Goal: Obtain resource: Obtain resource

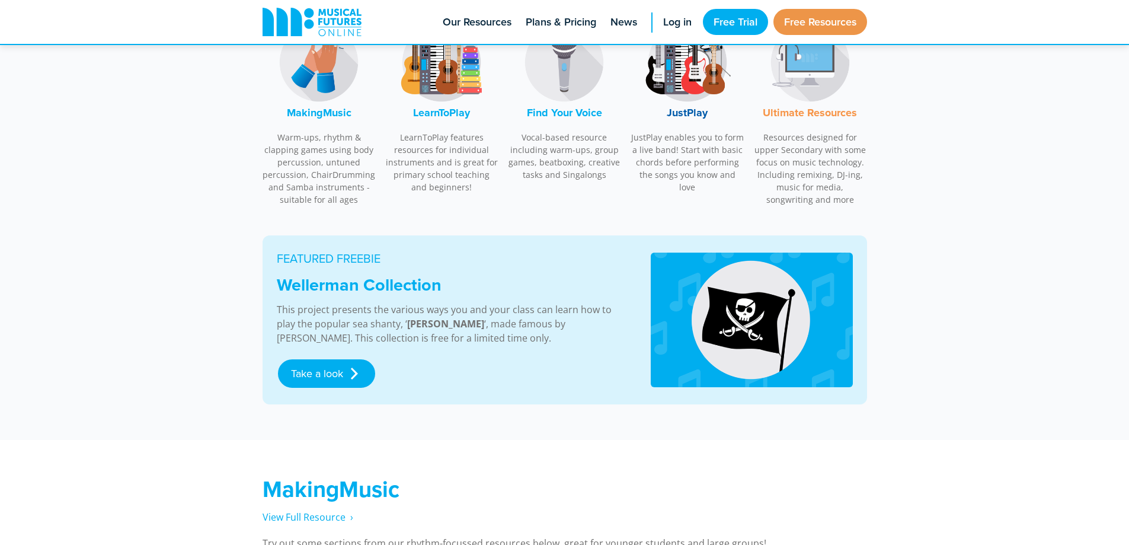
scroll to position [593, 0]
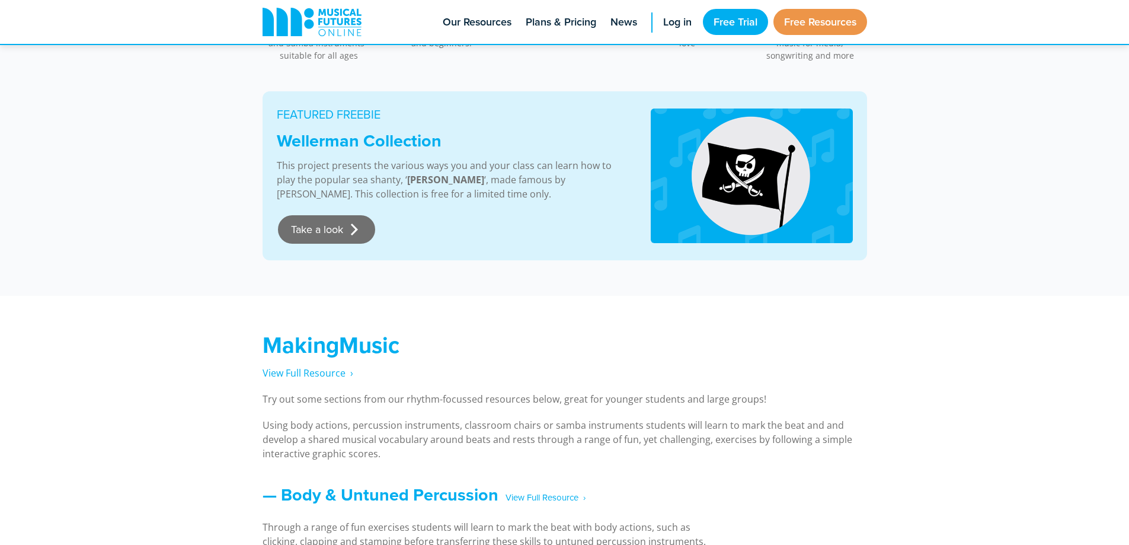
click at [311, 238] on link "Take a look" at bounding box center [326, 229] width 97 height 28
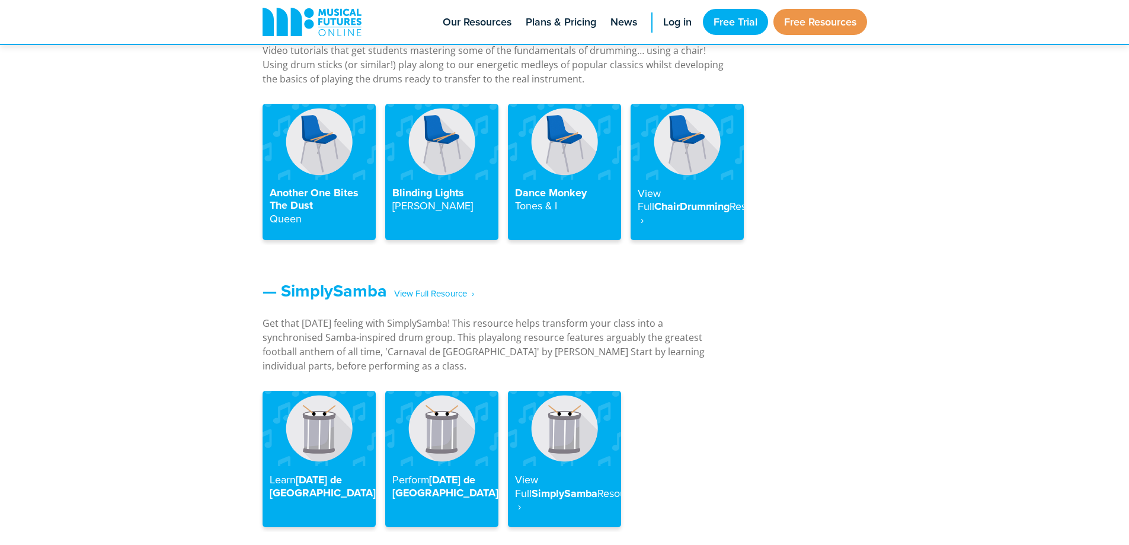
scroll to position [1374, 0]
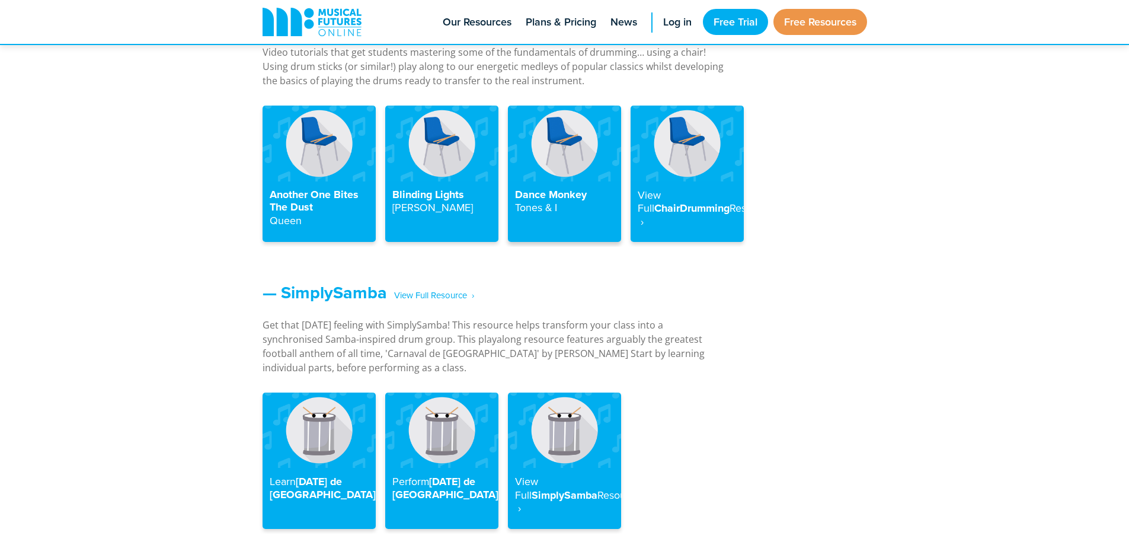
click at [525, 161] on img at bounding box center [564, 143] width 113 height 75
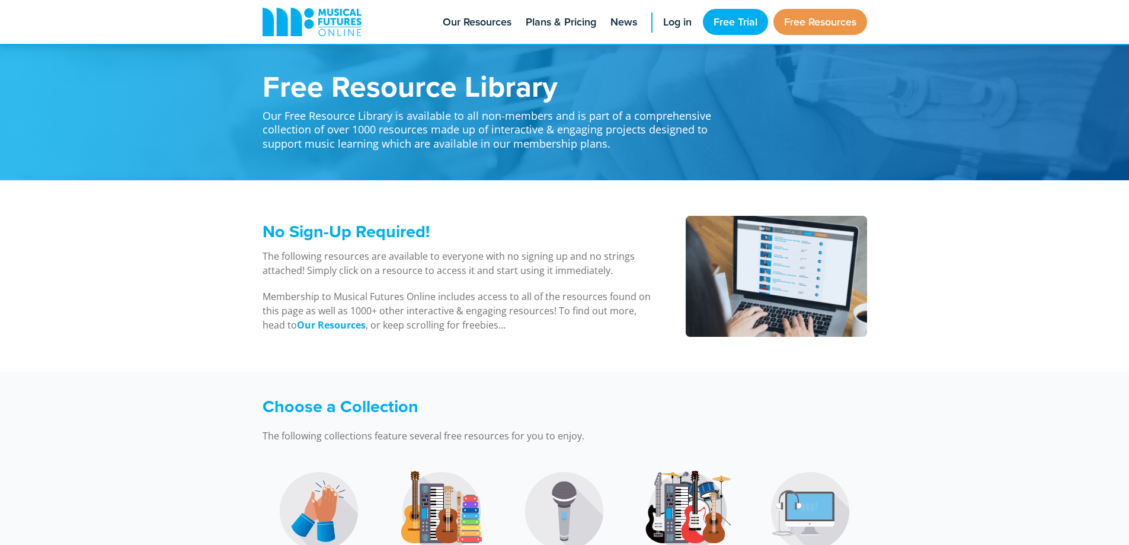
scroll to position [1552, 0]
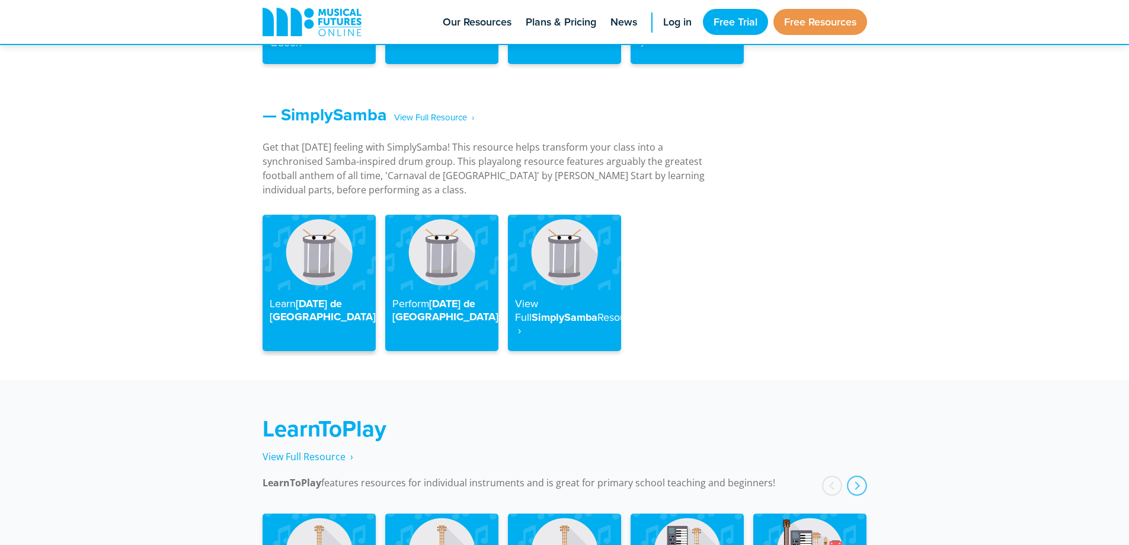
click at [291, 267] on img at bounding box center [319, 252] width 113 height 75
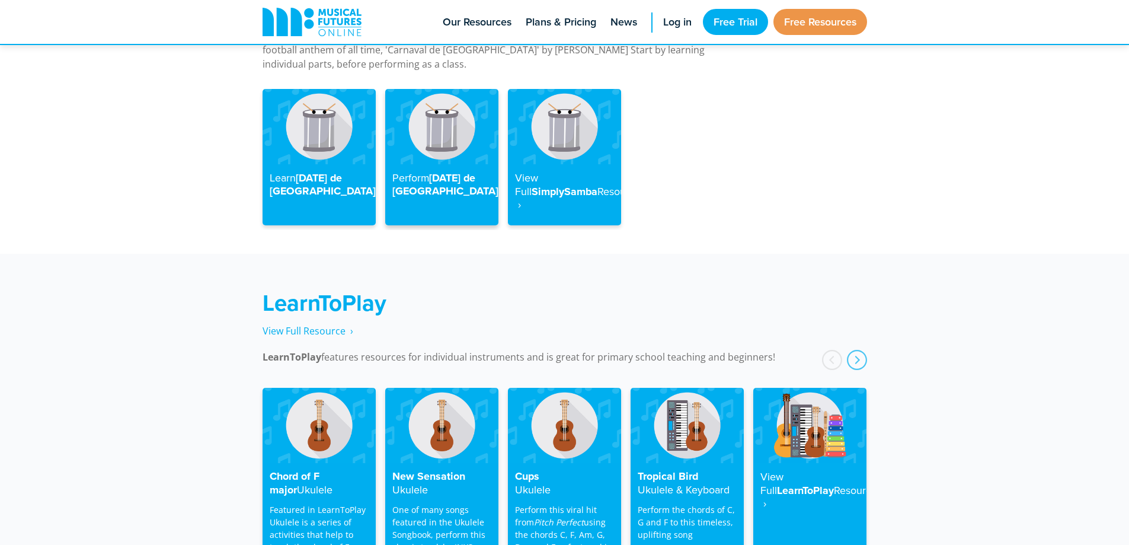
scroll to position [1611, 0]
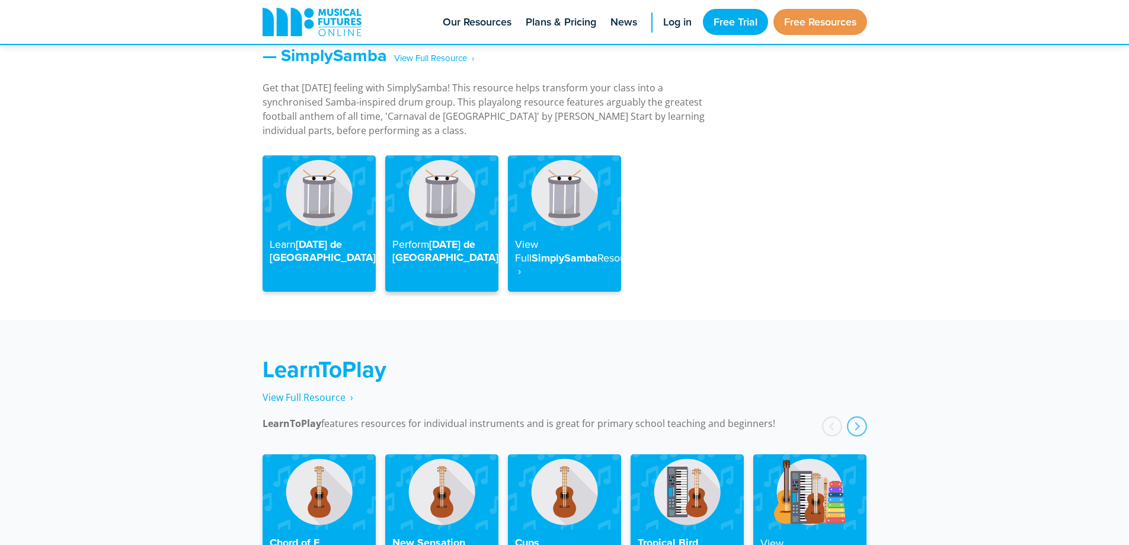
click at [458, 231] on div "Perform Carnaval de Paris" at bounding box center [441, 261] width 113 height 61
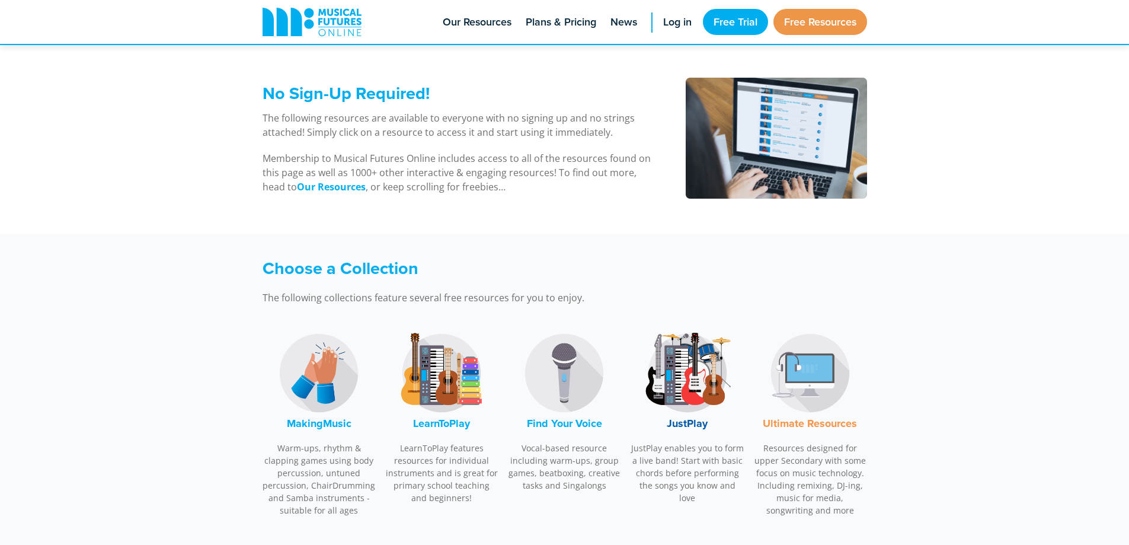
scroll to position [129, 0]
